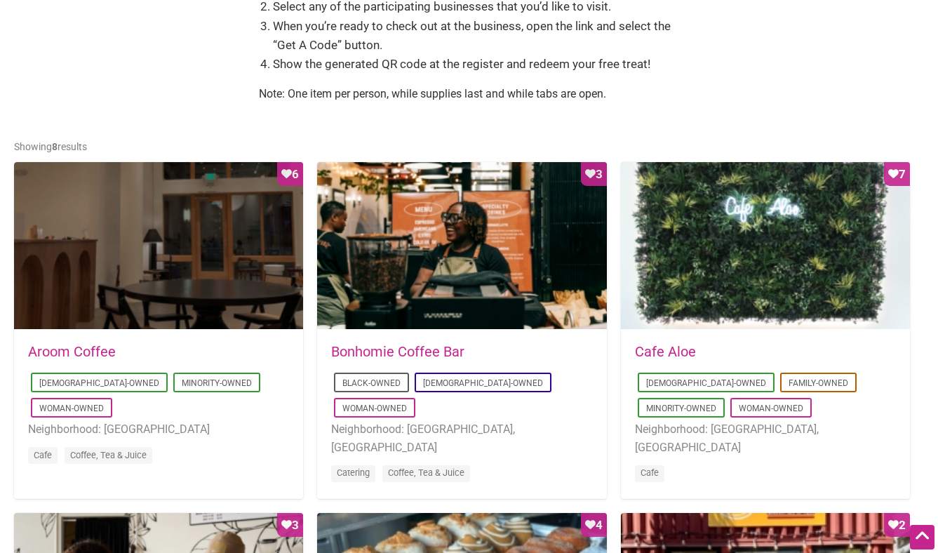
scroll to position [579, 0]
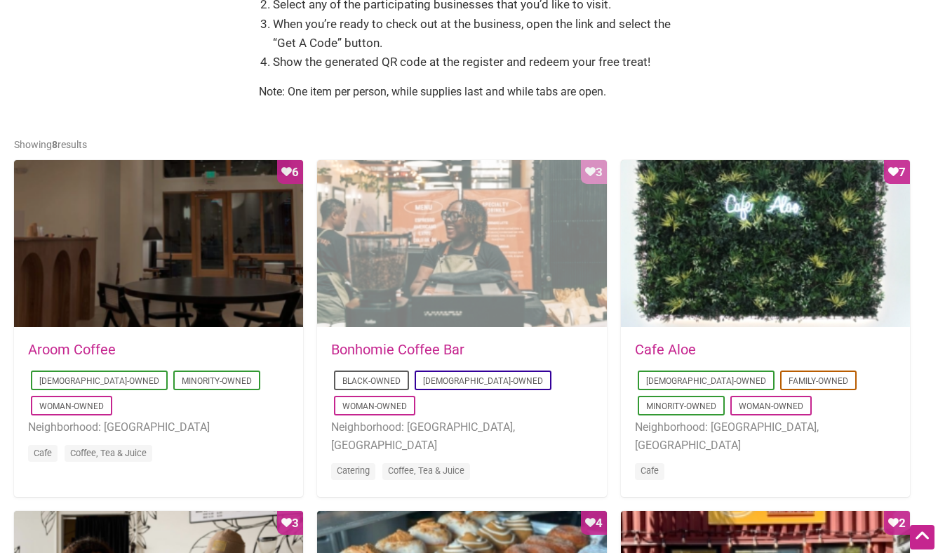
click at [443, 272] on div "Favorite Count 3" at bounding box center [461, 244] width 289 height 168
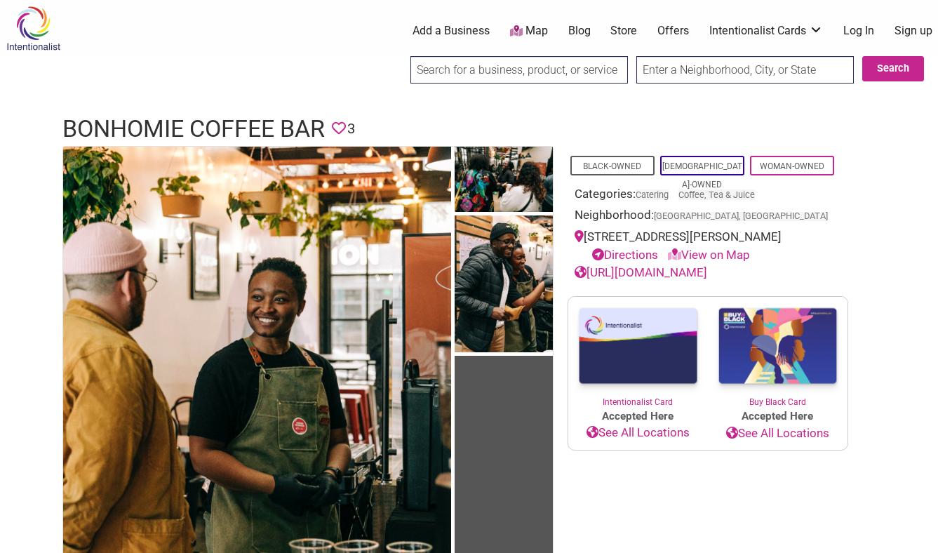
click at [701, 253] on link "View on Map" at bounding box center [709, 255] width 82 height 14
click at [724, 257] on link "View on Map" at bounding box center [709, 255] width 82 height 14
click at [707, 273] on link "[URL][DOMAIN_NAME]" at bounding box center [641, 272] width 133 height 14
drag, startPoint x: 766, startPoint y: 237, endPoint x: 584, endPoint y: 239, distance: 181.7
click at [584, 239] on div "[STREET_ADDRESS][PERSON_NAME] Directions View on Map" at bounding box center [708, 246] width 267 height 36
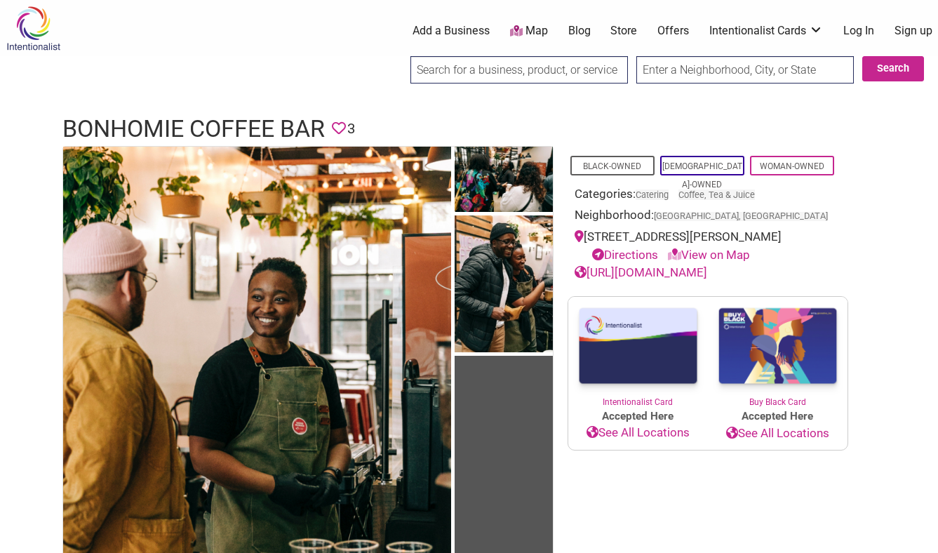
copy div "[STREET_ADDRESS][PERSON_NAME]"
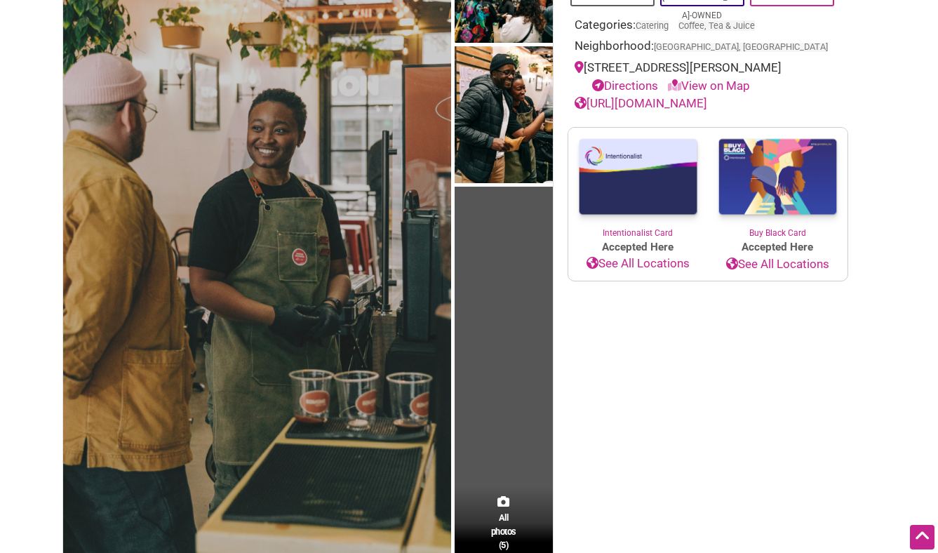
scroll to position [161, 0]
